Goal: Task Accomplishment & Management: Manage account settings

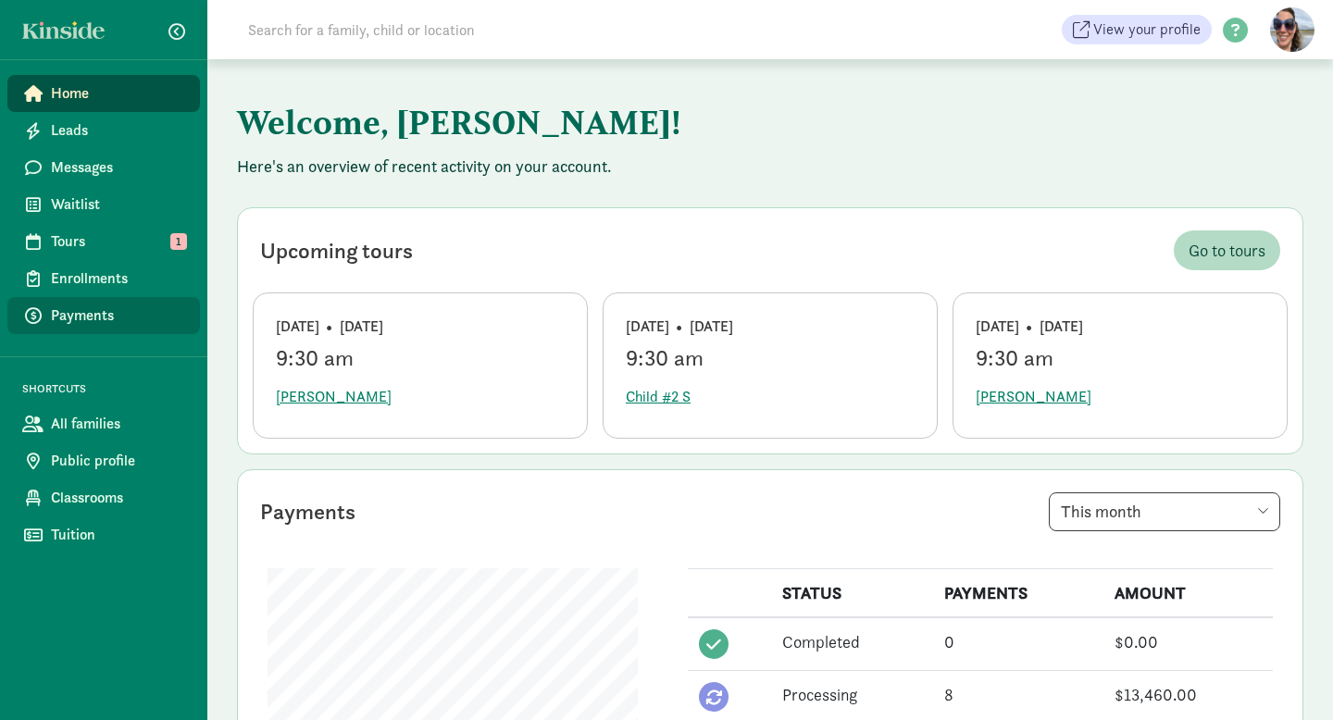
click at [91, 327] on link "Payments" at bounding box center [103, 315] width 193 height 37
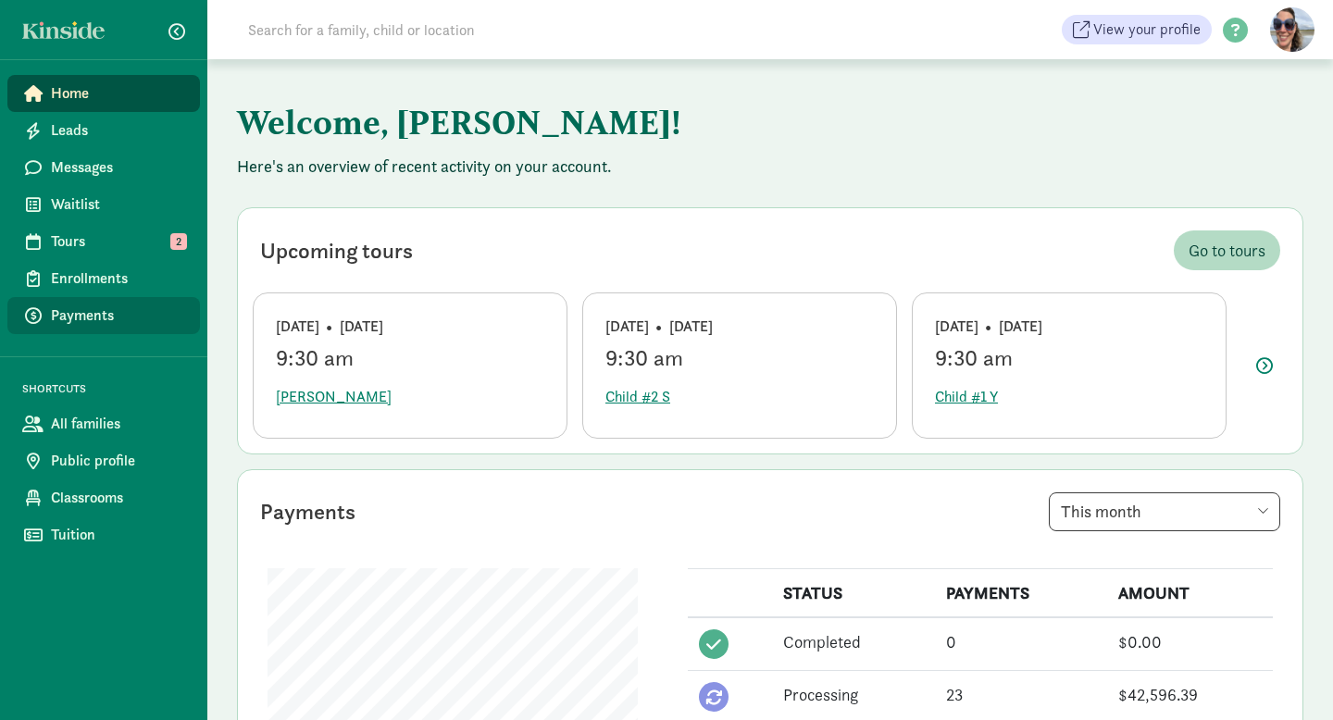
click at [84, 318] on span "Payments" at bounding box center [118, 316] width 134 height 22
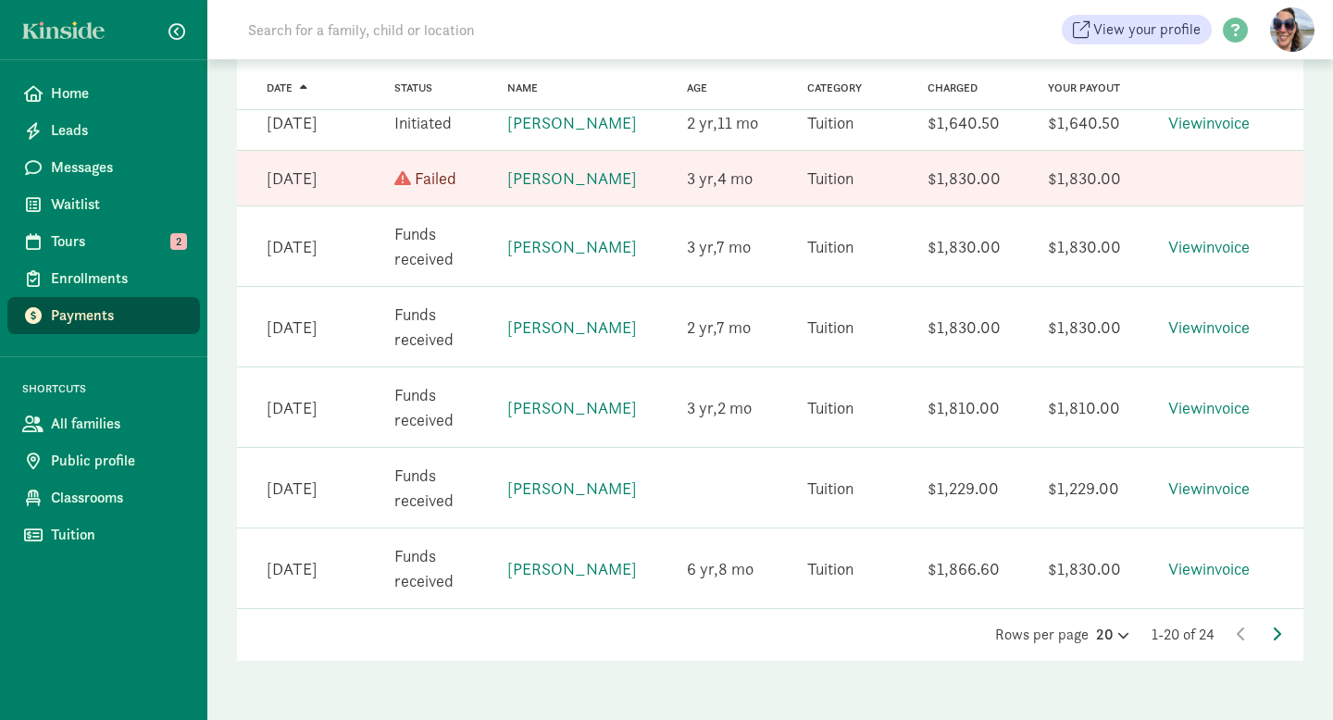
scroll to position [1134, 0]
click at [1278, 629] on icon at bounding box center [1276, 634] width 9 height 15
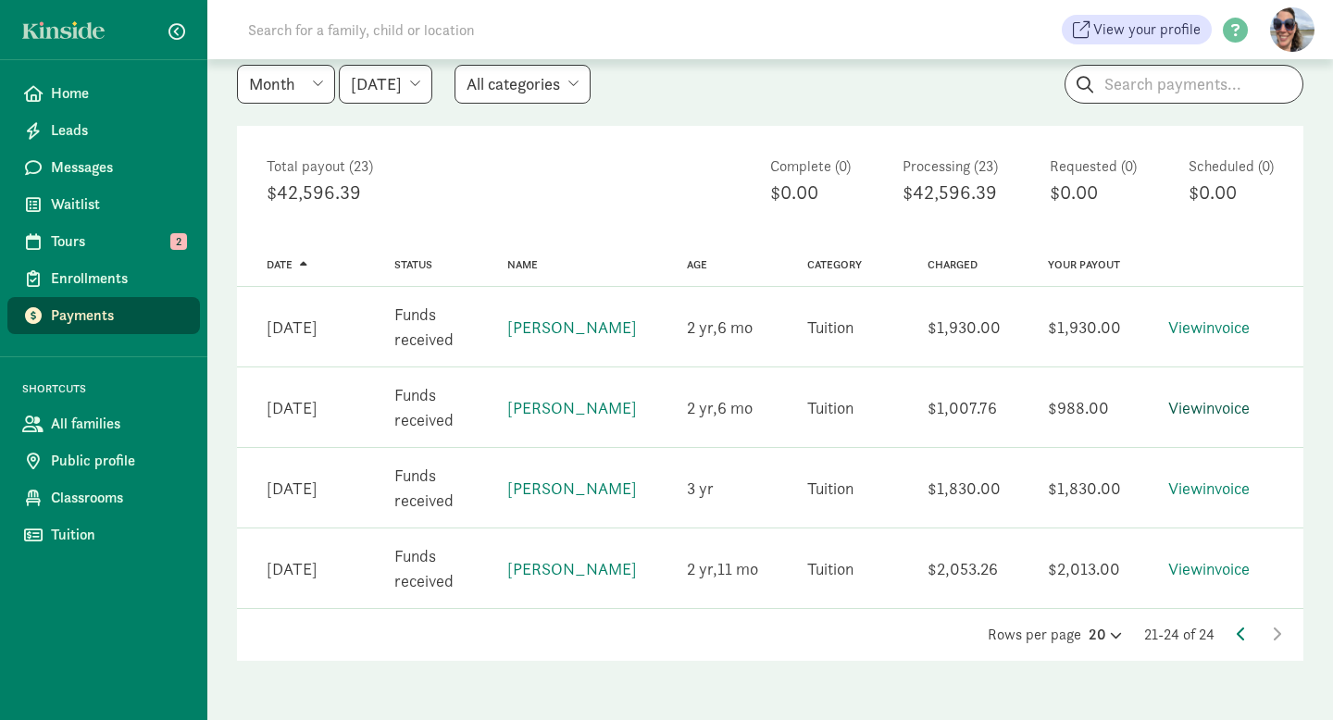
click at [1249, 407] on link "View invoice" at bounding box center [1209, 407] width 81 height 21
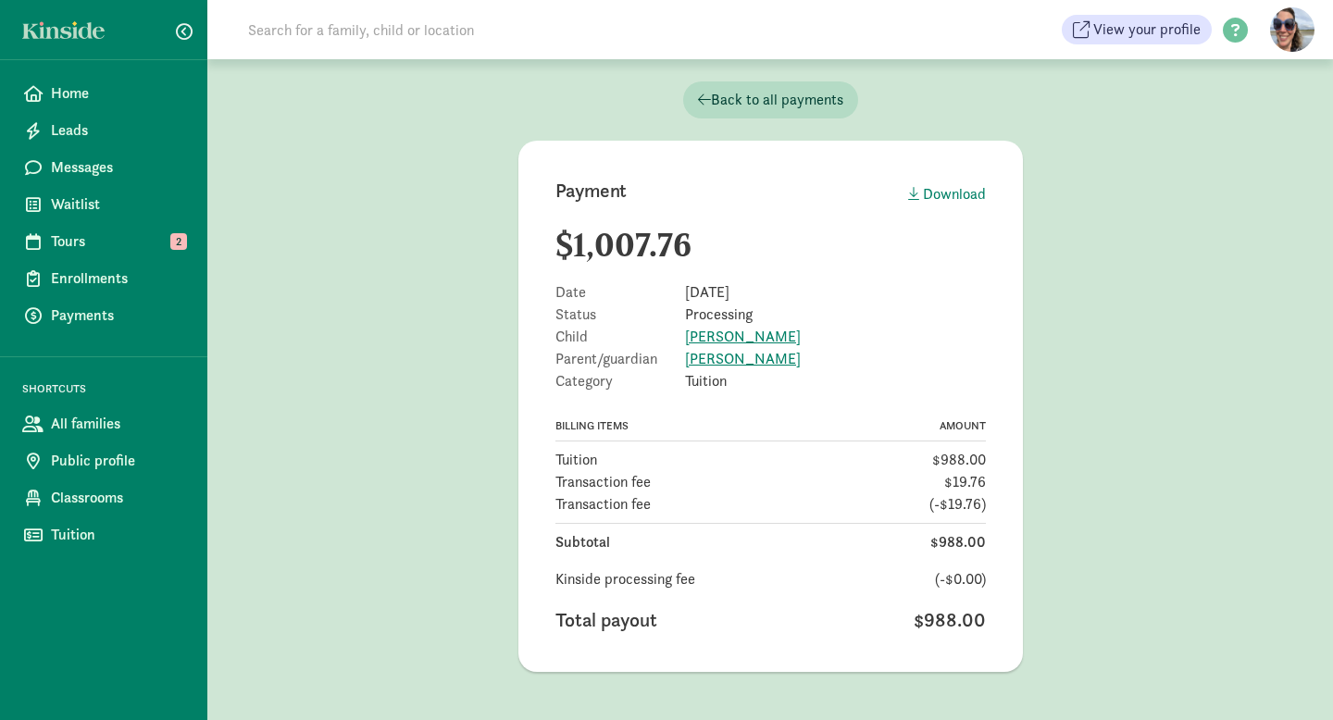
click at [958, 186] on div "Download" at bounding box center [947, 194] width 78 height 22
